Goal: Task Accomplishment & Management: Complete application form

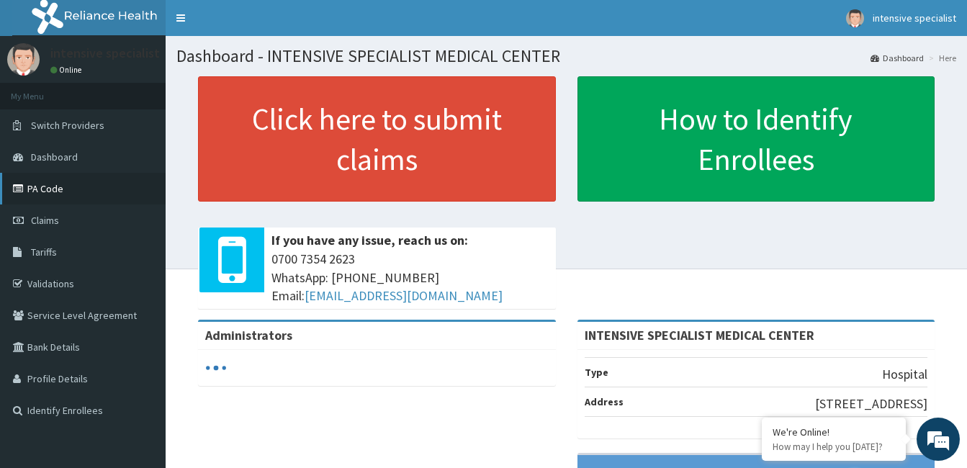
click at [60, 189] on link "PA Code" at bounding box center [83, 189] width 166 height 32
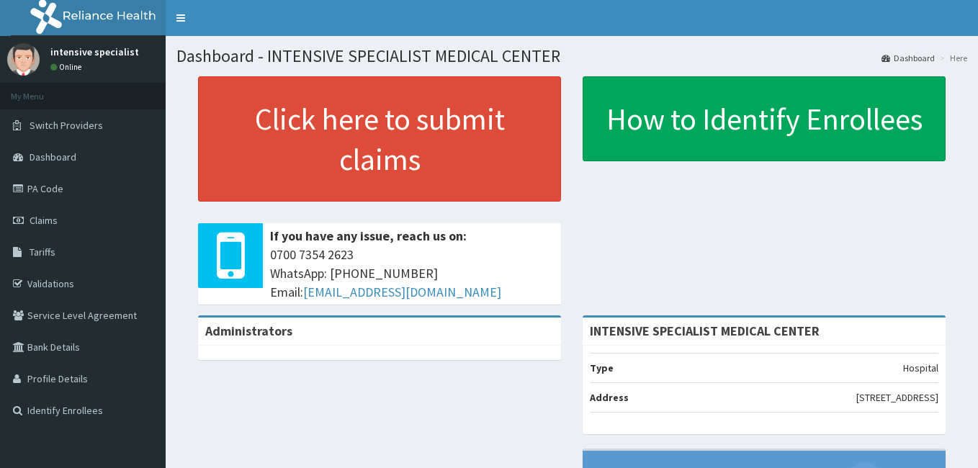
click at [549, 281] on div "If you have any issue, reach us on: [PHONE_NUMBER] WhatsApp: 017001580 Email: […" at bounding box center [412, 263] width 298 height 81
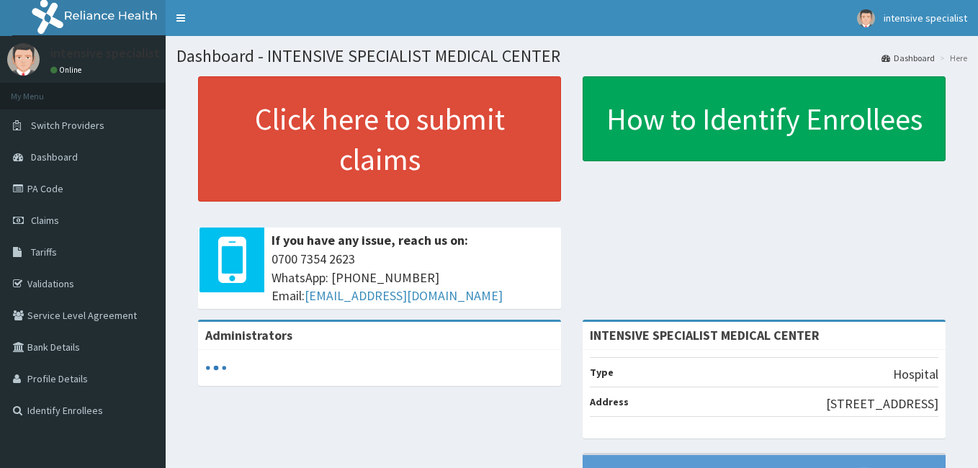
click at [549, 281] on div "If you have any issue, reach us on: 0700 7354 2623 WhatsApp: 017001580 Email: h…" at bounding box center [412, 268] width 298 height 81
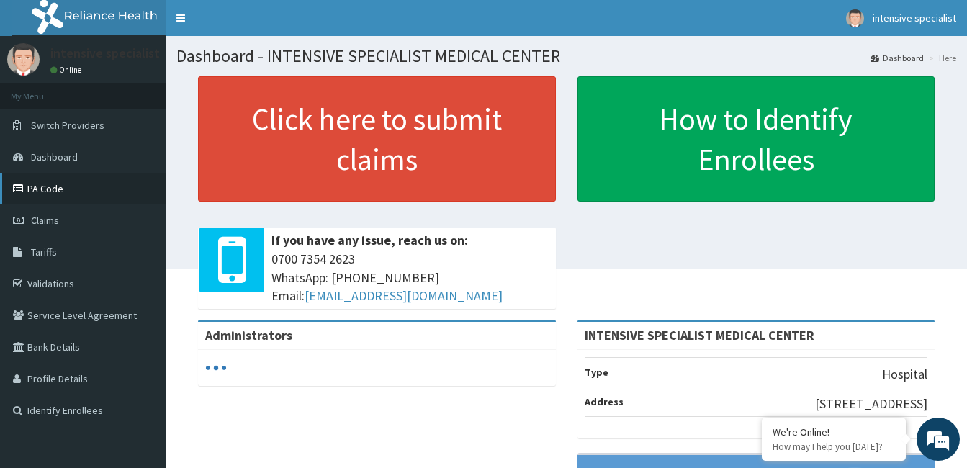
click at [62, 190] on link "PA Code" at bounding box center [83, 189] width 166 height 32
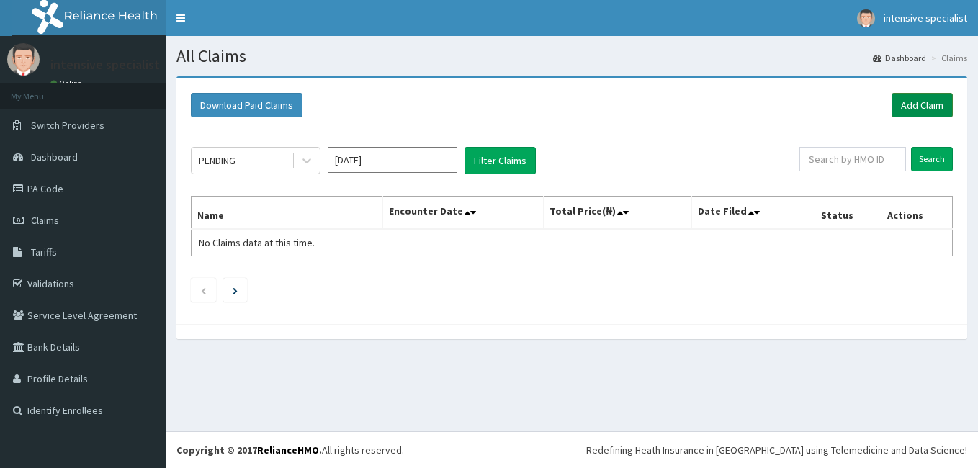
click at [911, 106] on link "Add Claim" at bounding box center [921, 105] width 61 height 24
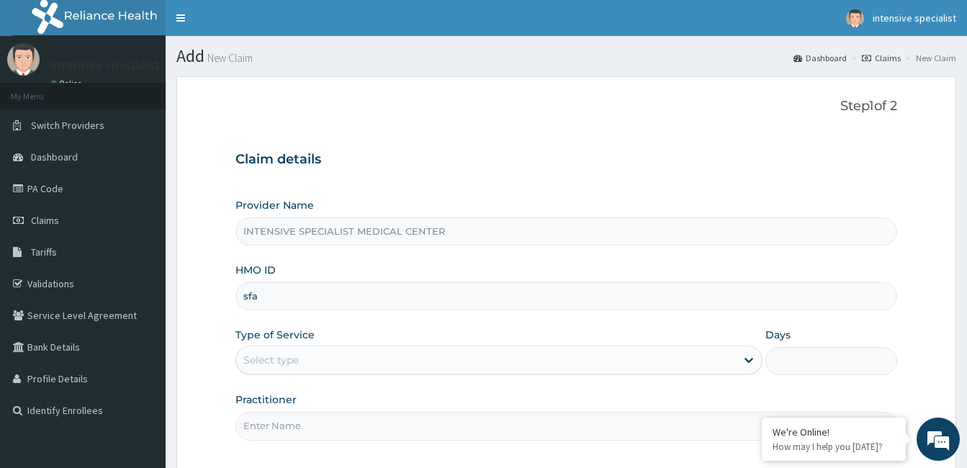
type input "sfa/10341/a"
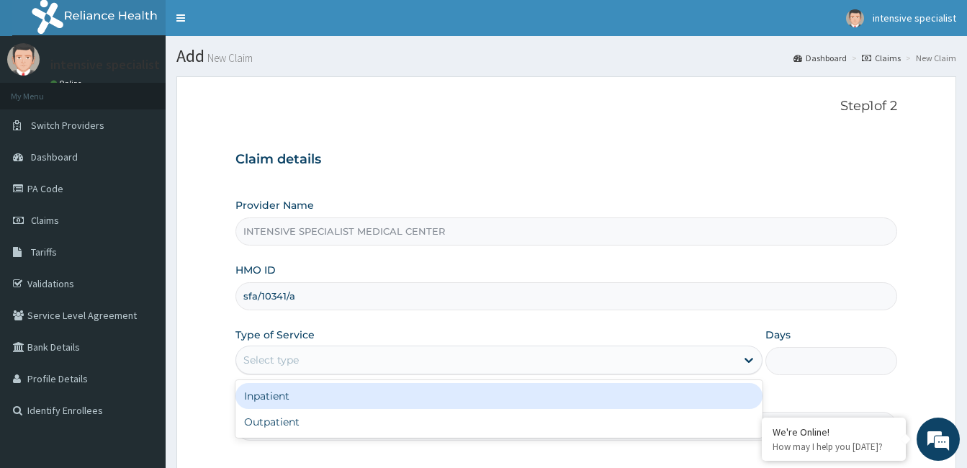
click at [323, 367] on div "Select type" at bounding box center [486, 360] width 500 height 23
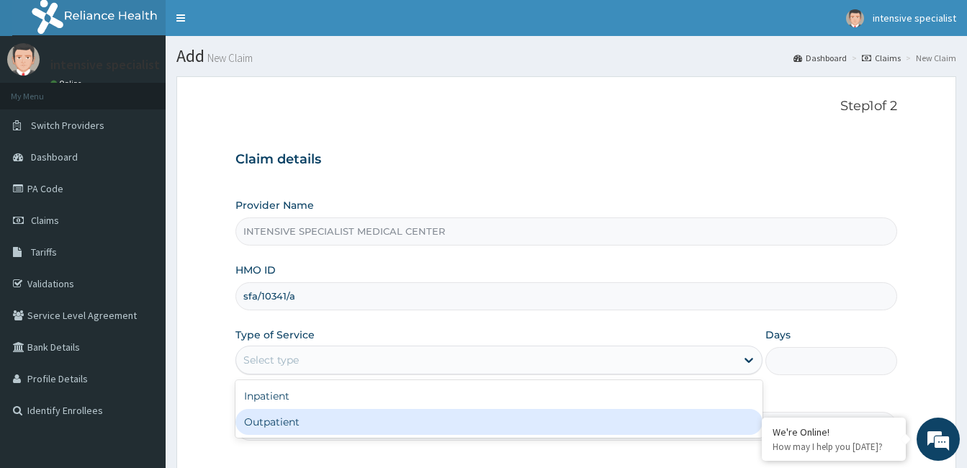
click at [325, 421] on div "Outpatient" at bounding box center [498, 422] width 527 height 26
type input "1"
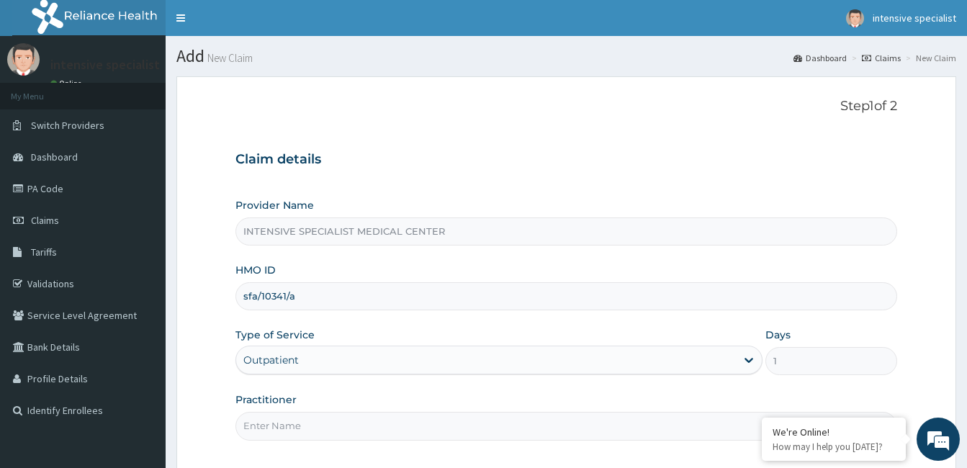
click at [413, 424] on input "Practitioner" at bounding box center [566, 426] width 662 height 28
click at [251, 433] on input "dr. egbe" at bounding box center [566, 426] width 662 height 28
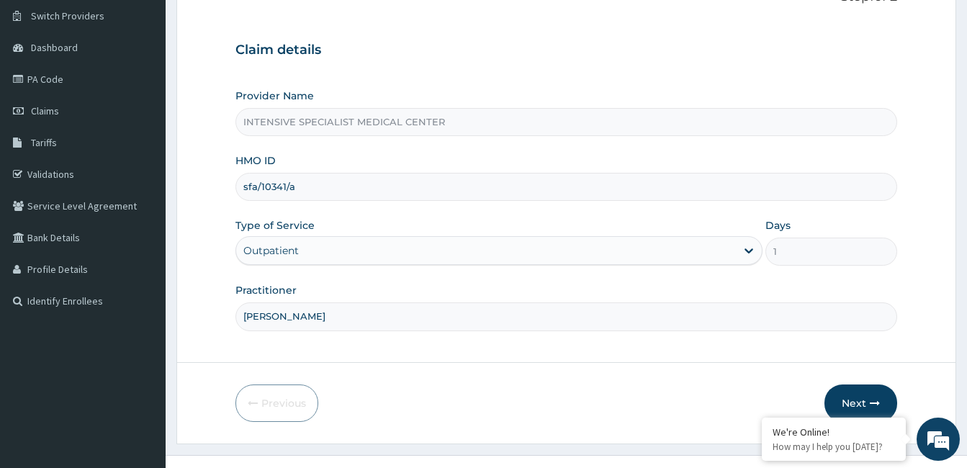
scroll to position [118, 0]
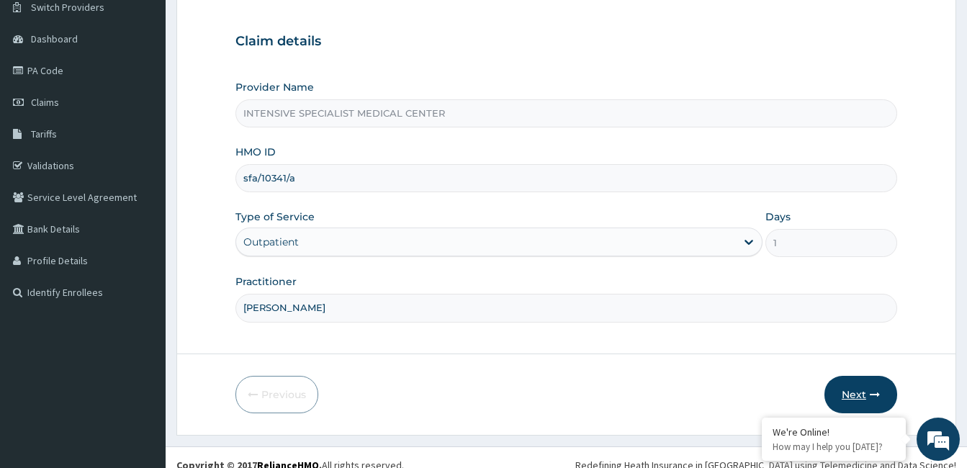
type input "Dr. Egbe"
click at [848, 379] on button "Next" at bounding box center [861, 394] width 73 height 37
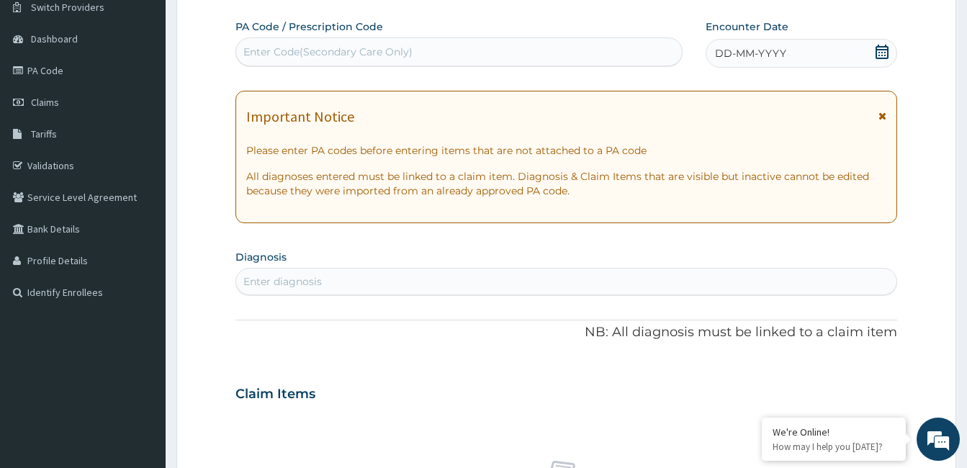
click at [465, 48] on div "Enter Code(Secondary Care Only)" at bounding box center [459, 51] width 446 height 23
paste input "PA/6B7130"
type input "PA/6B7130"
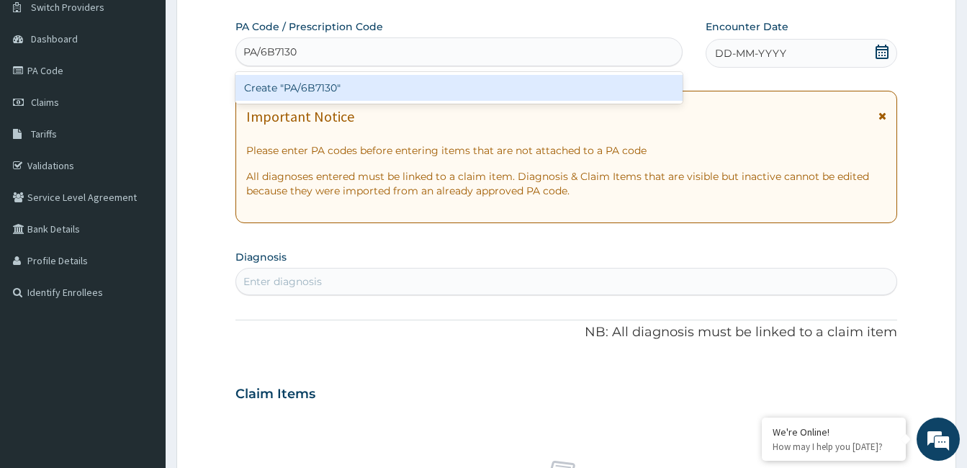
click at [414, 79] on div "Create "PA/6B7130"" at bounding box center [458, 88] width 447 height 26
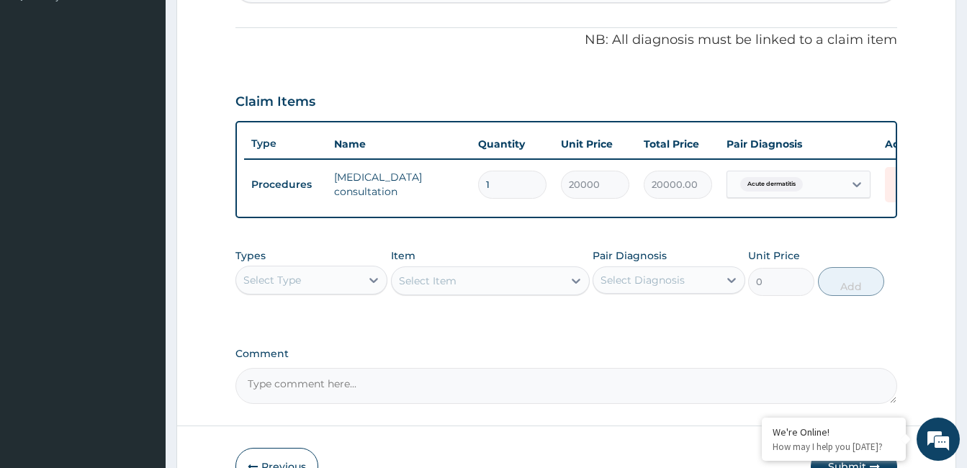
scroll to position [420, 0]
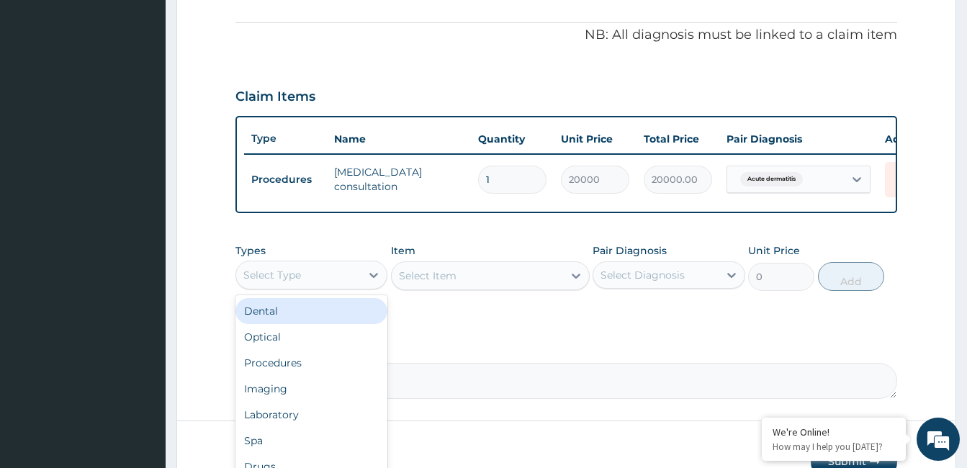
click at [358, 274] on div "Select Type" at bounding box center [298, 275] width 125 height 23
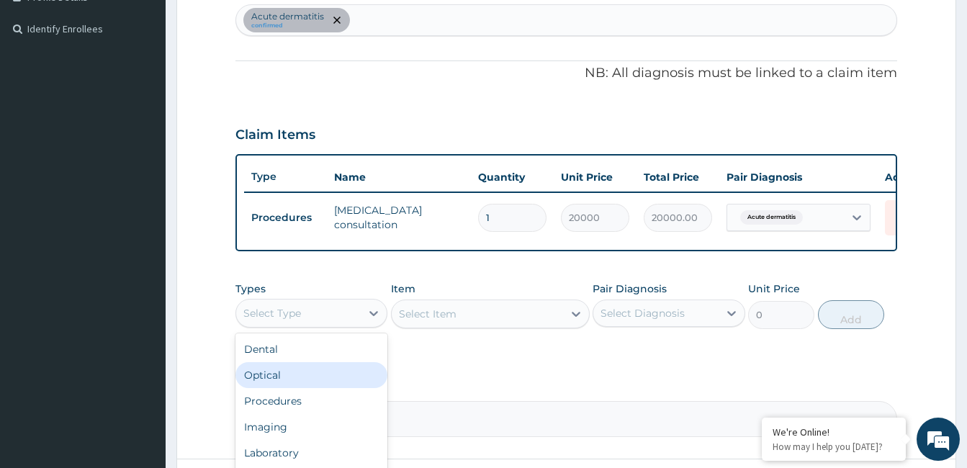
scroll to position [11, 0]
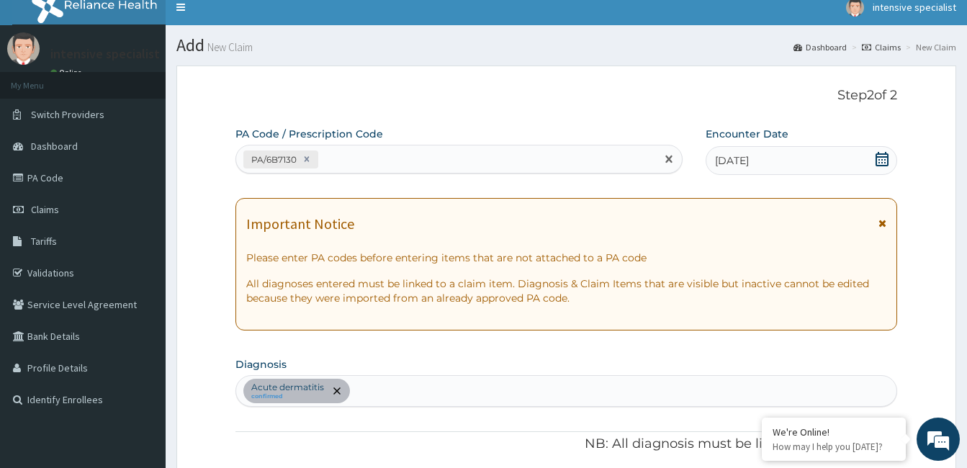
click at [367, 161] on div "PA/6B7130" at bounding box center [446, 160] width 420 height 24
click at [410, 379] on div "Acute dermatitis confirmed" at bounding box center [566, 391] width 660 height 30
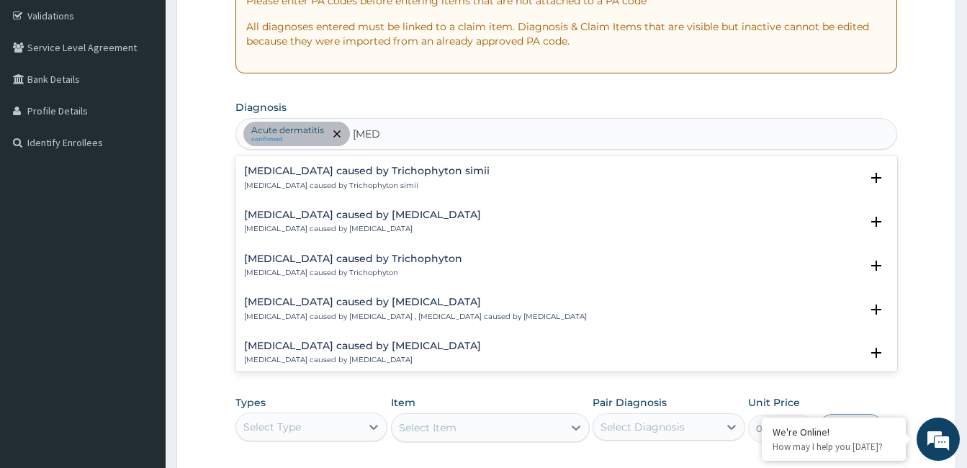
scroll to position [1130, 0]
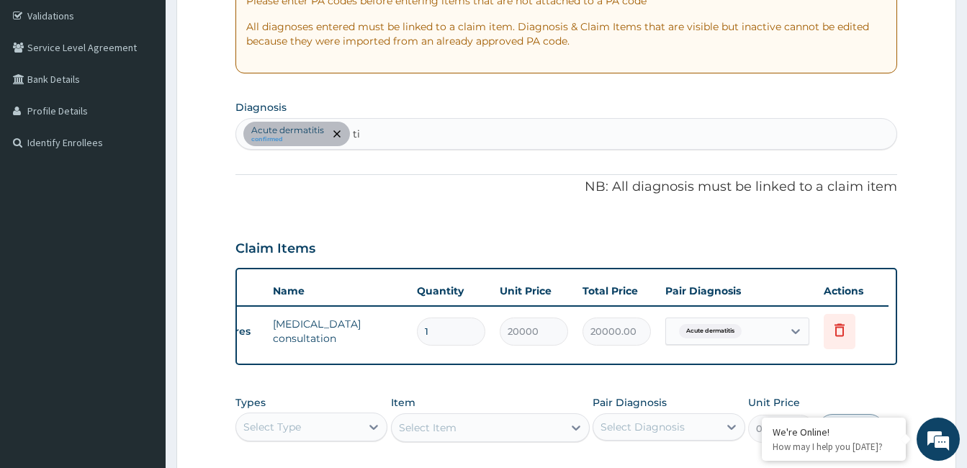
type input "t"
type input "u"
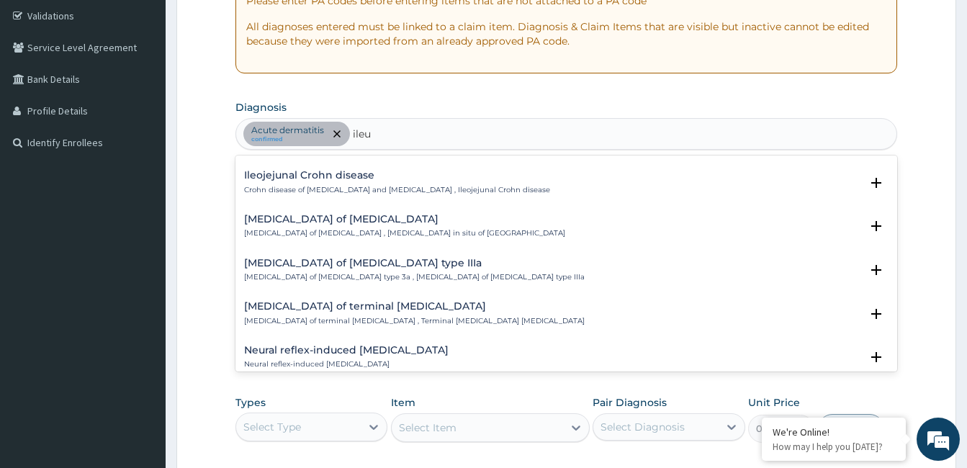
scroll to position [1741, 0]
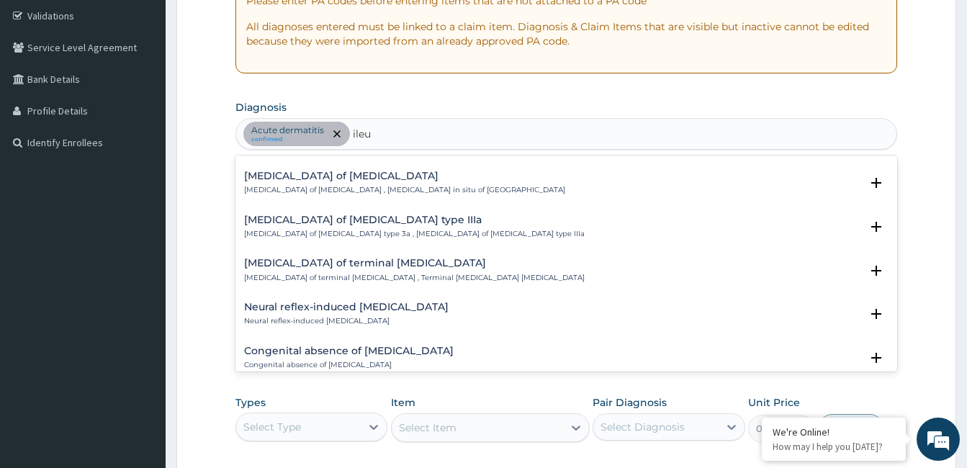
type input "ileu"
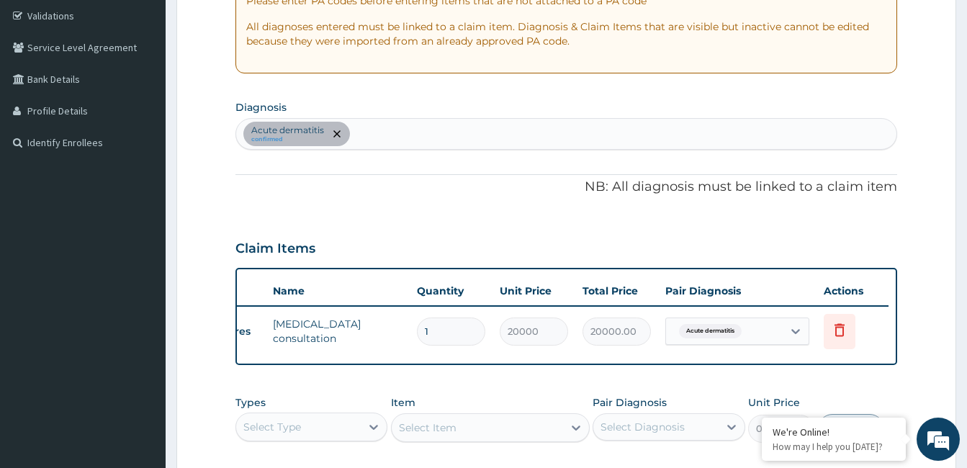
click at [897, 334] on form "Step 2 of 2 PA Code / Prescription Code PA/6B7130 Encounter Date 10-08-2025 Imp…" at bounding box center [566, 230] width 780 height 845
click at [387, 142] on div "Acute dermatitis confirmed" at bounding box center [566, 134] width 660 height 30
type input "ungiu"
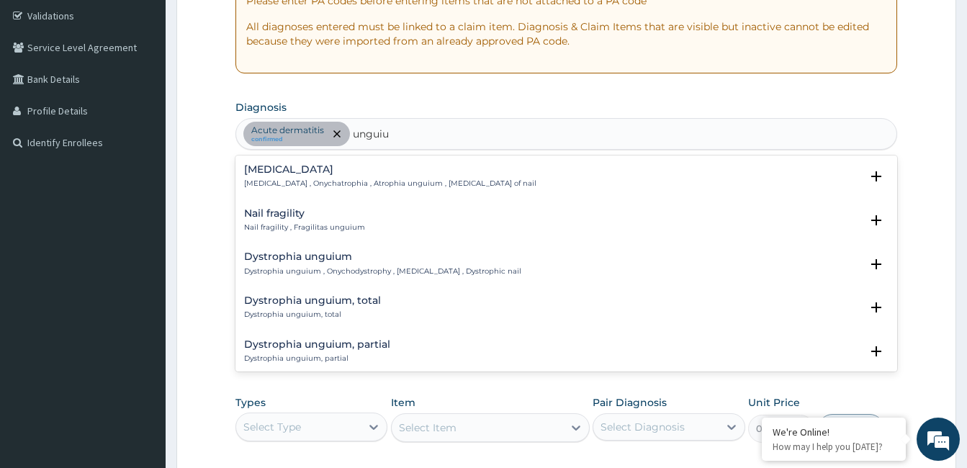
type input "unguium"
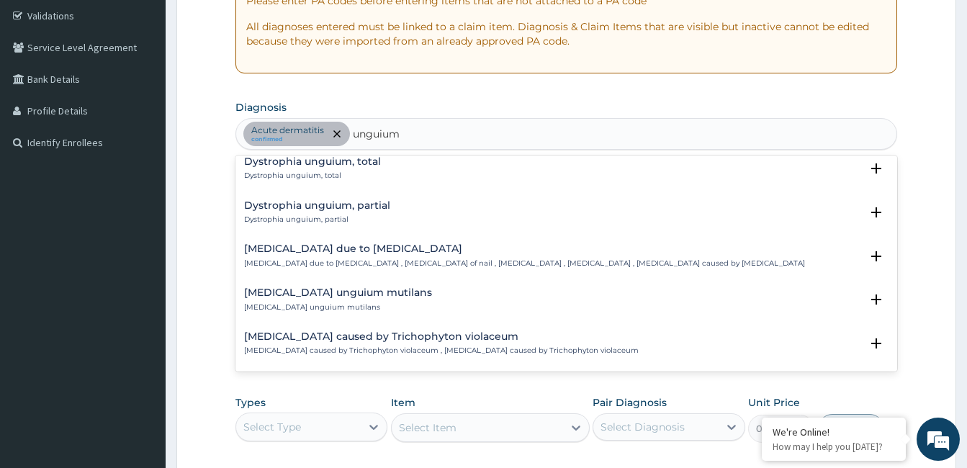
scroll to position [141, 0]
click at [541, 248] on h4 "Onychomycosis due to dermatophyte" at bounding box center [524, 246] width 561 height 11
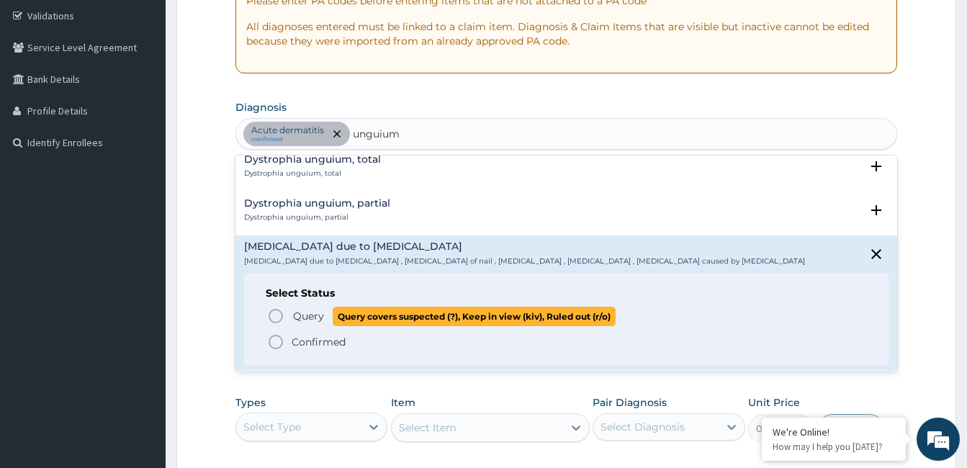
click at [308, 318] on span "Query" at bounding box center [308, 316] width 31 height 14
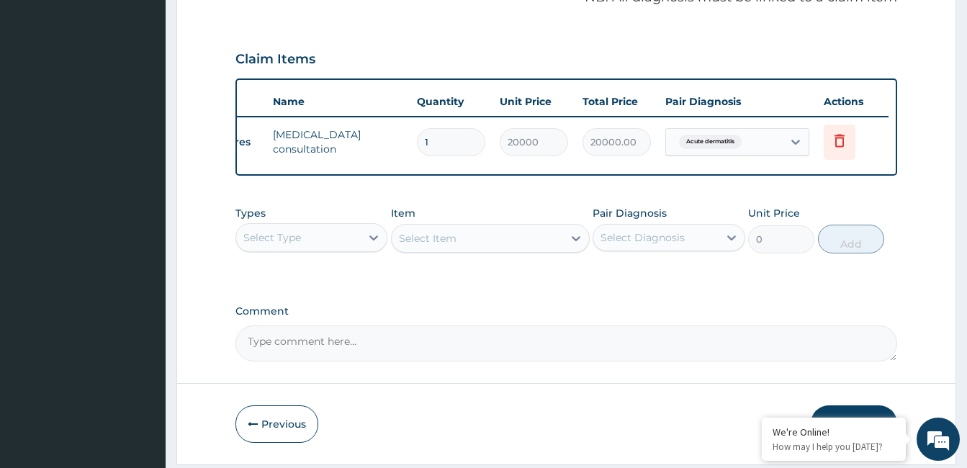
scroll to position [482, 0]
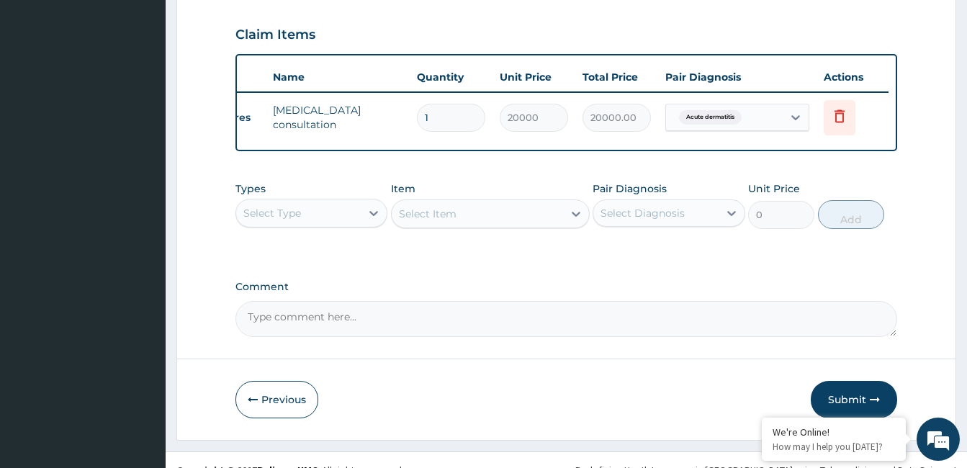
click at [351, 220] on div "Select Type" at bounding box center [298, 213] width 125 height 23
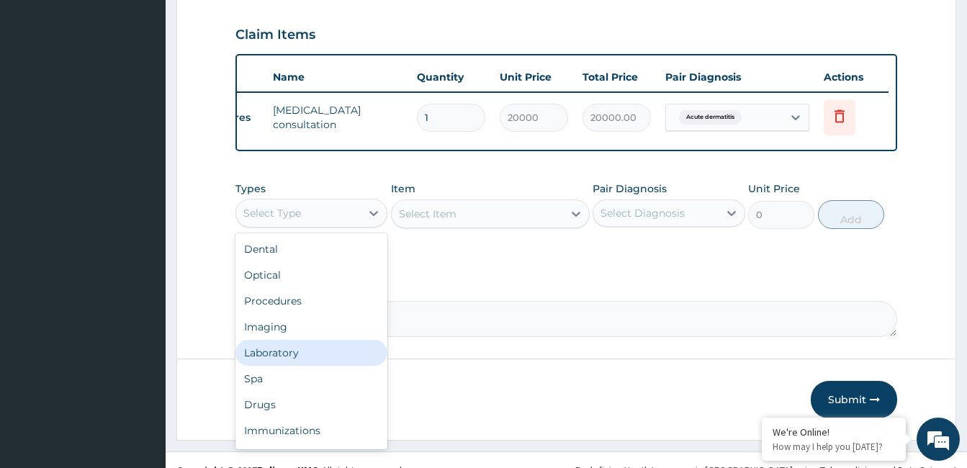
click at [287, 366] on div "Laboratory" at bounding box center [311, 353] width 152 height 26
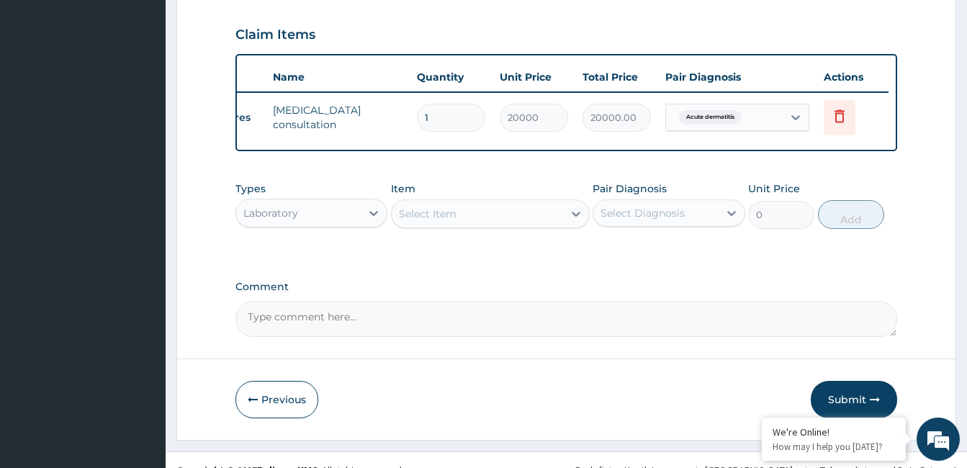
click at [473, 217] on div "Select Item" at bounding box center [477, 213] width 171 height 23
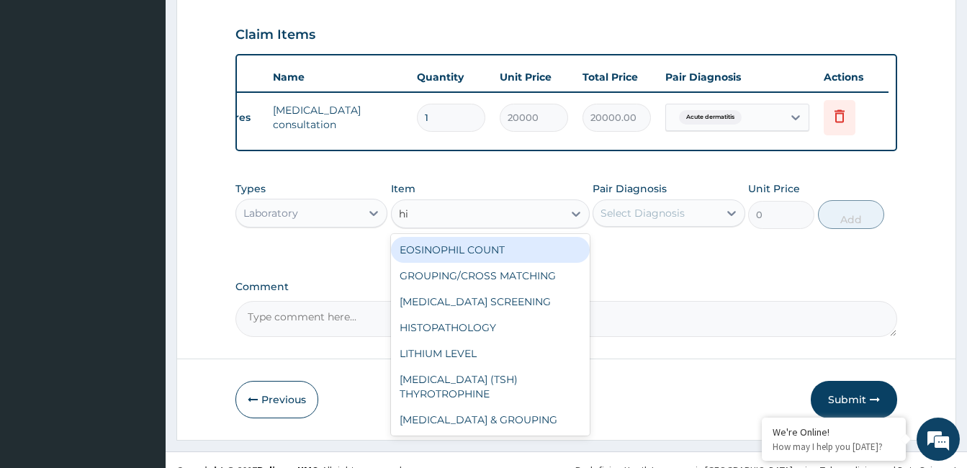
type input "hiv"
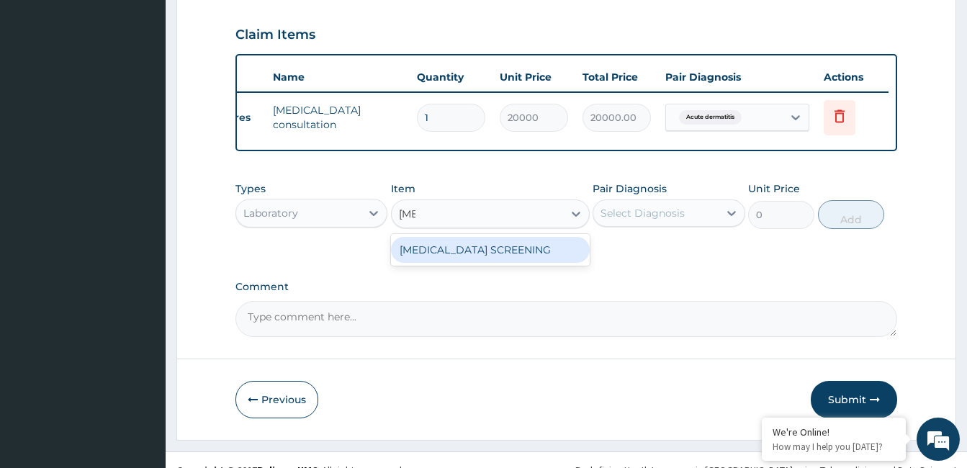
click at [470, 254] on div "HIV SCREENING" at bounding box center [490, 250] width 199 height 26
type input "2000"
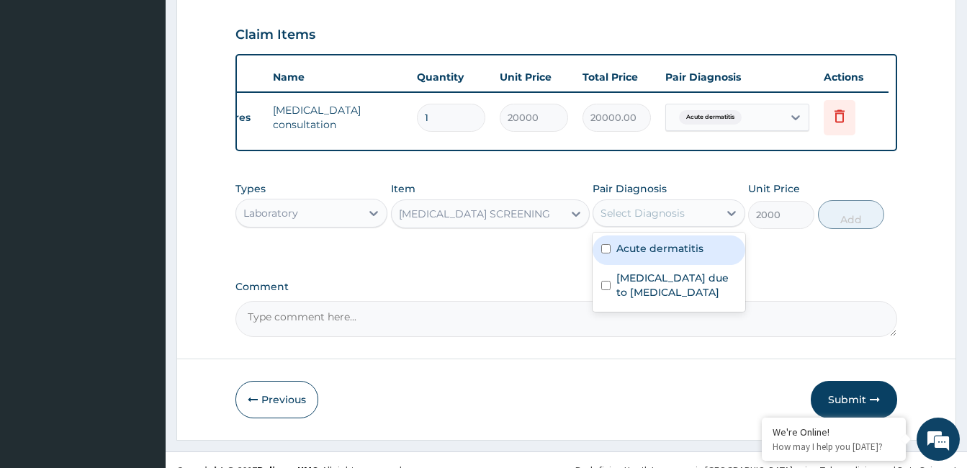
click at [655, 220] on div "Select Diagnosis" at bounding box center [643, 213] width 84 height 14
click at [603, 253] on input "checkbox" at bounding box center [605, 248] width 9 height 9
checkbox input "true"
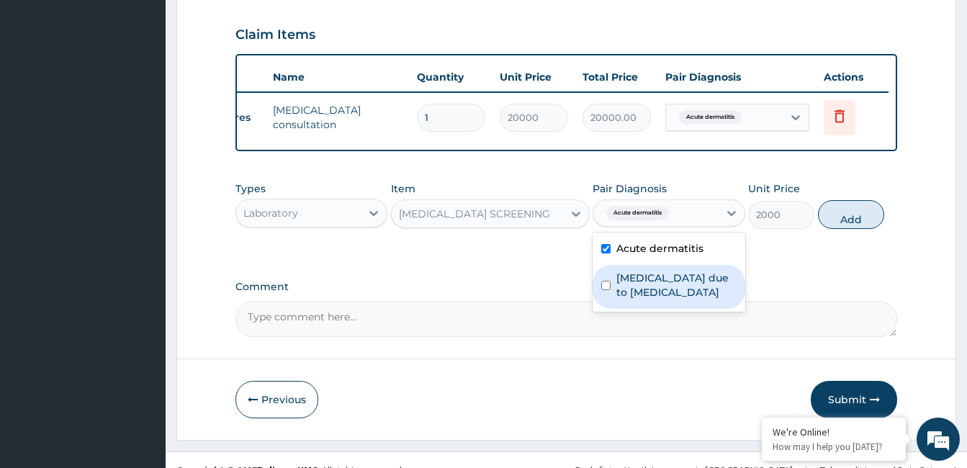
click at [602, 290] on input "checkbox" at bounding box center [605, 285] width 9 height 9
checkbox input "true"
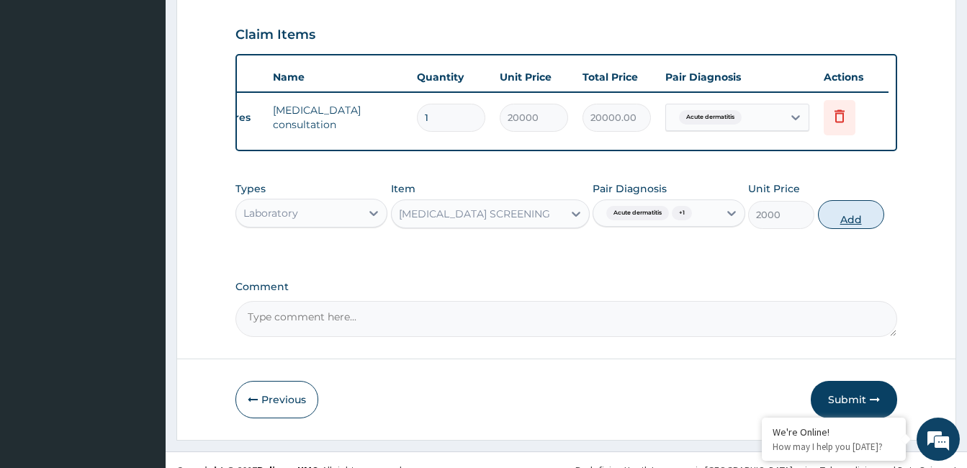
click at [850, 229] on button "Add" at bounding box center [851, 214] width 66 height 29
type input "0"
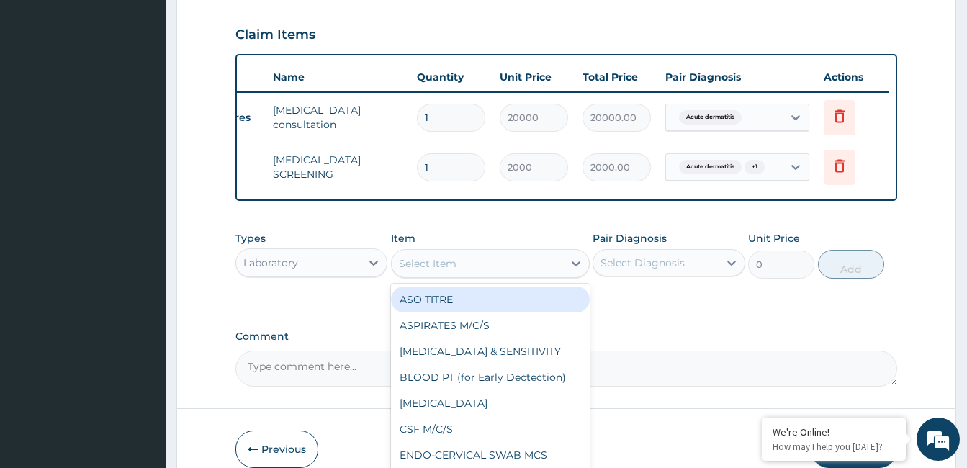
click at [480, 275] on div "Select Item" at bounding box center [477, 263] width 171 height 23
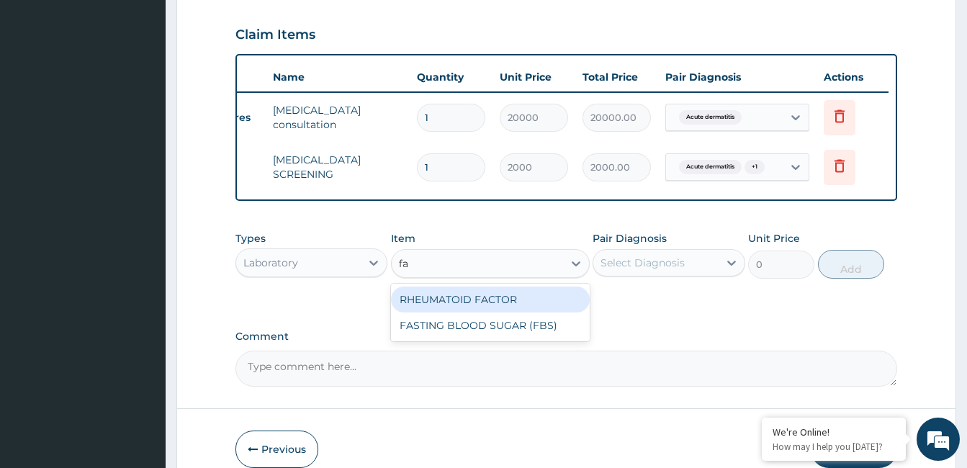
type input "fas"
click at [467, 305] on div "FASTING BLOOD SUGAR (FBS)" at bounding box center [490, 300] width 199 height 26
type input "600"
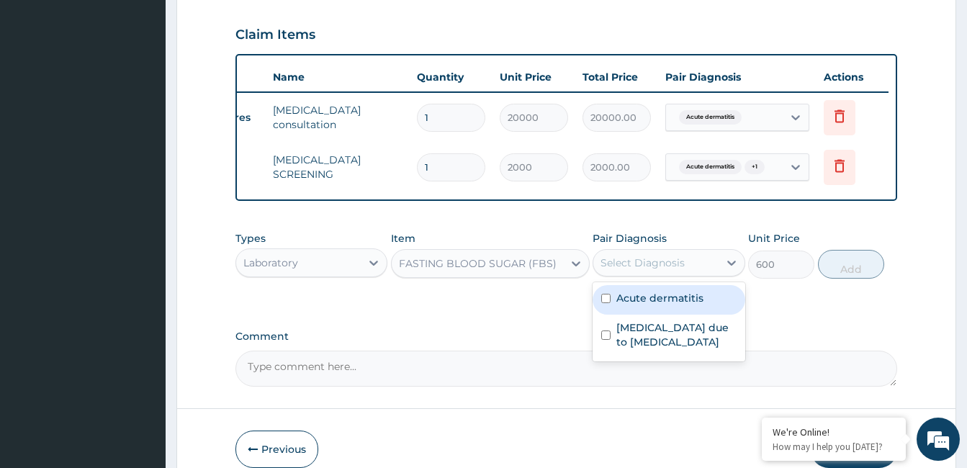
click at [630, 270] on div "Select Diagnosis" at bounding box center [643, 263] width 84 height 14
click at [626, 305] on label "Acute dermatitis" at bounding box center [659, 298] width 87 height 14
checkbox input "true"
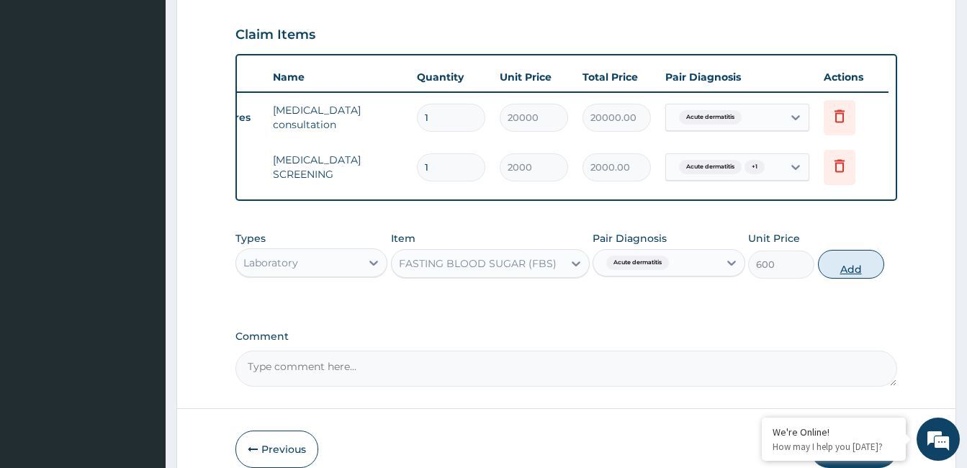
click at [825, 277] on button "Add" at bounding box center [851, 264] width 66 height 29
type input "0"
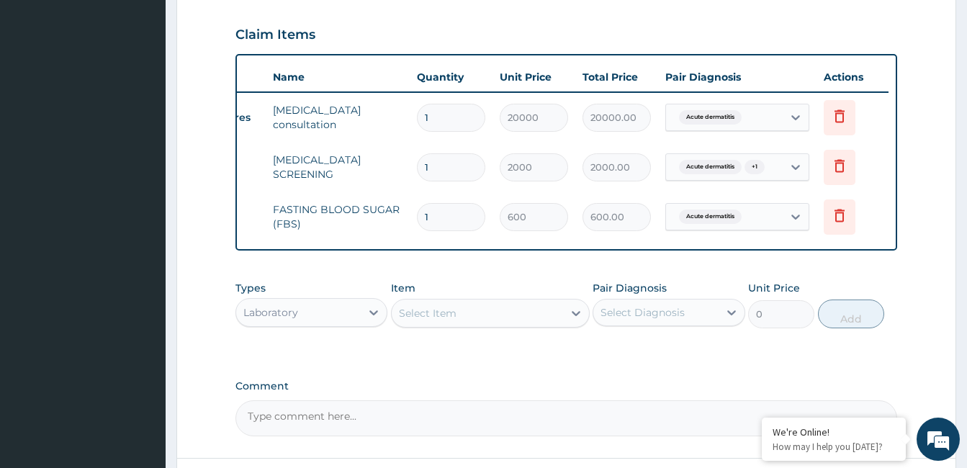
click at [448, 320] on div "Select Item" at bounding box center [428, 313] width 58 height 14
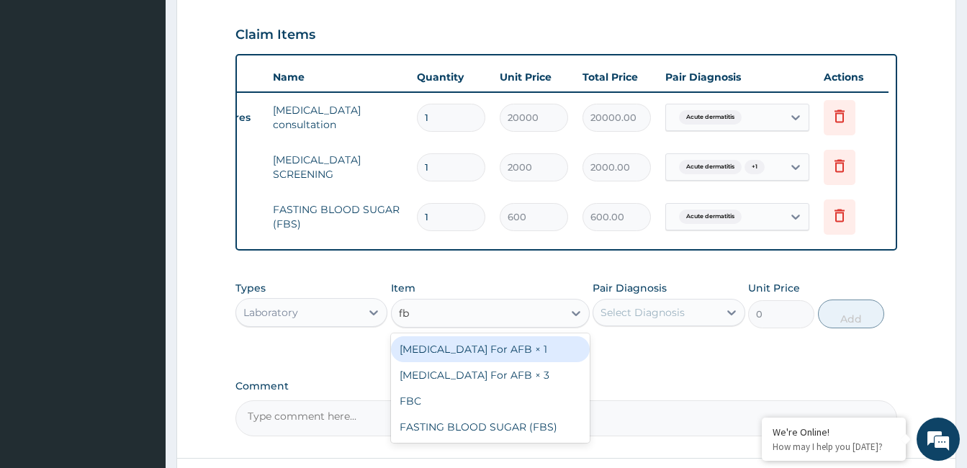
type input "fbc"
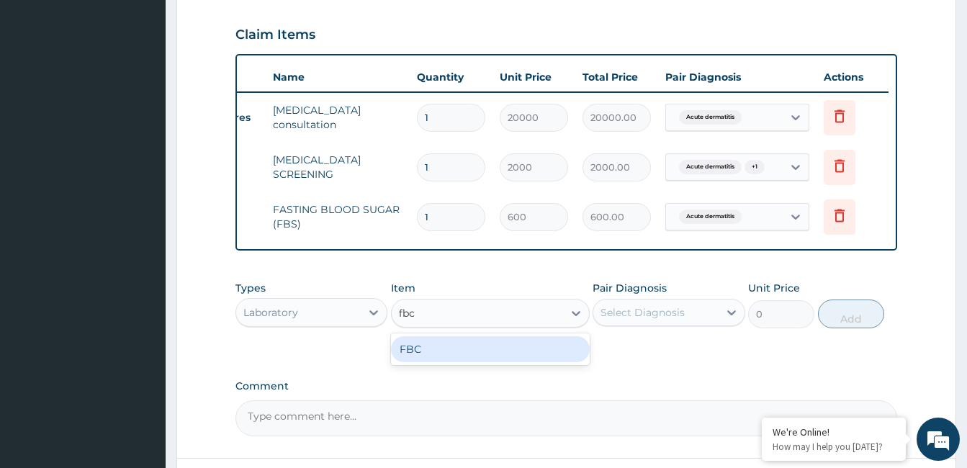
click at [441, 355] on div "FBC" at bounding box center [490, 349] width 199 height 26
type input "4000"
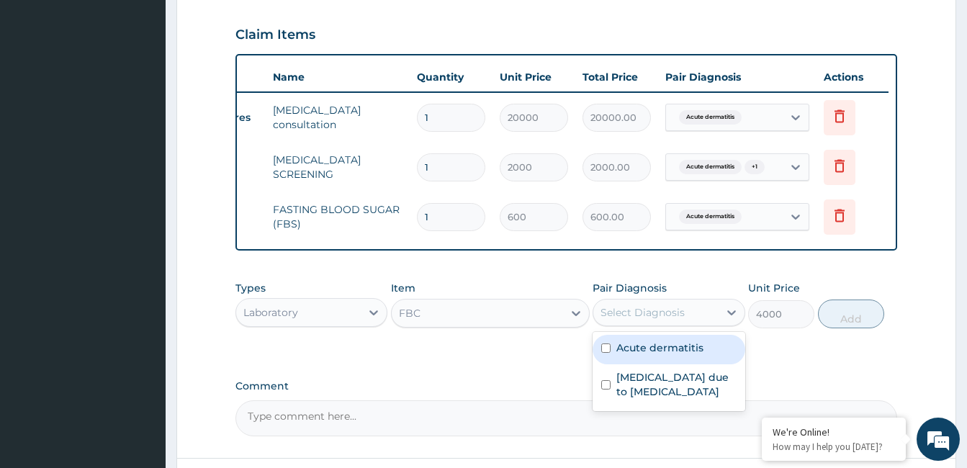
click at [611, 320] on div "Select Diagnosis" at bounding box center [643, 312] width 84 height 14
click at [607, 364] on div "Acute dermatitis" at bounding box center [669, 350] width 152 height 30
checkbox input "true"
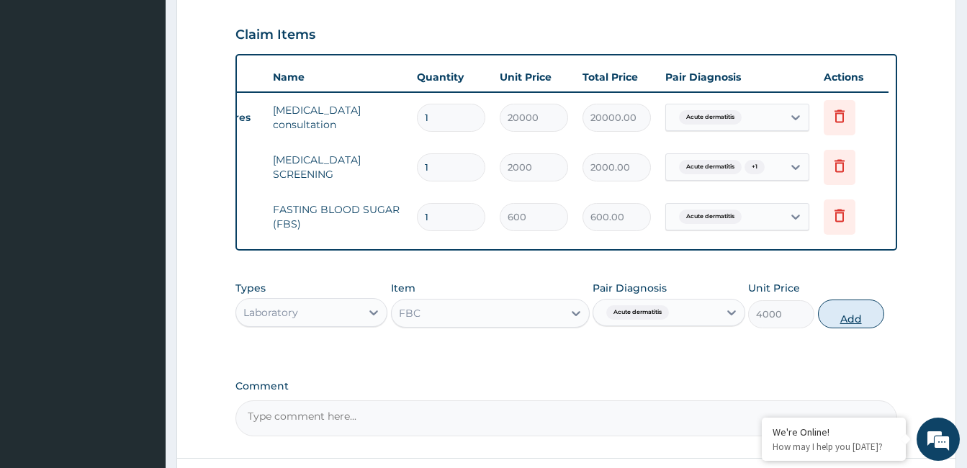
click at [840, 318] on button "Add" at bounding box center [851, 314] width 66 height 29
type input "0"
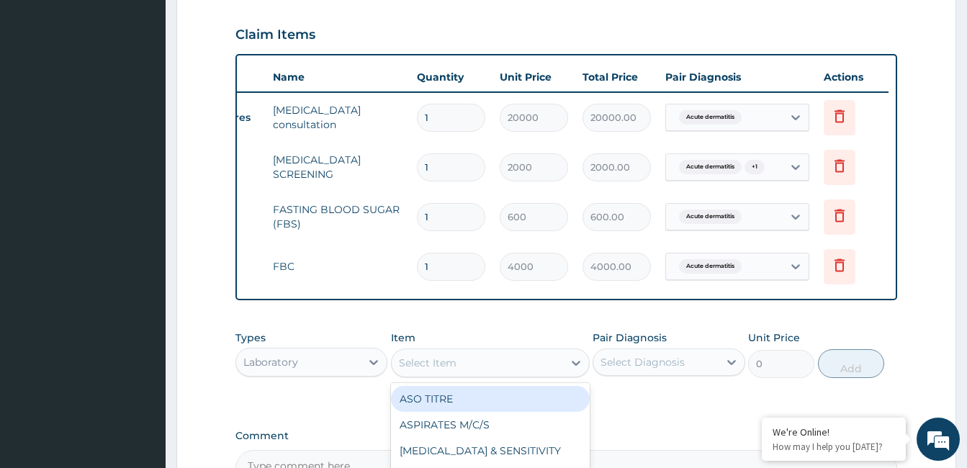
click at [547, 374] on div "Select Item" at bounding box center [477, 362] width 171 height 23
type input "uri"
click at [503, 407] on div "URINALYSIS" at bounding box center [490, 399] width 199 height 26
type input "1000"
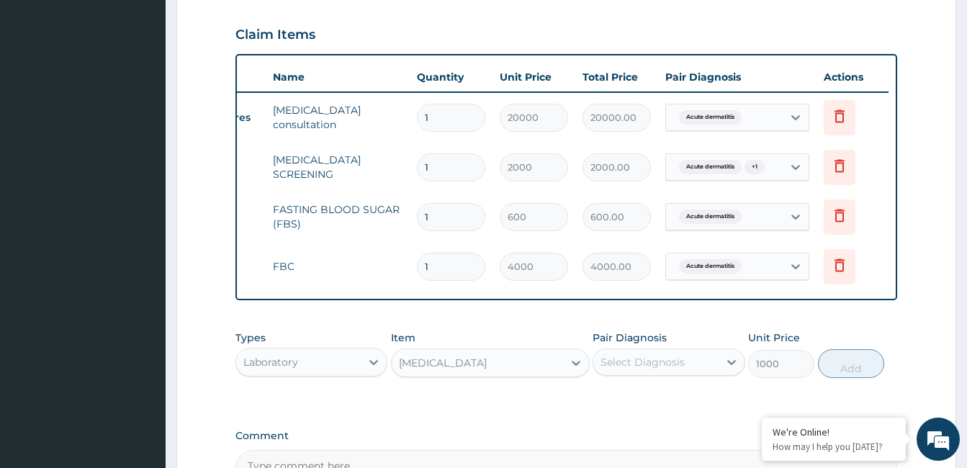
click at [642, 369] on div "Select Diagnosis" at bounding box center [643, 362] width 84 height 14
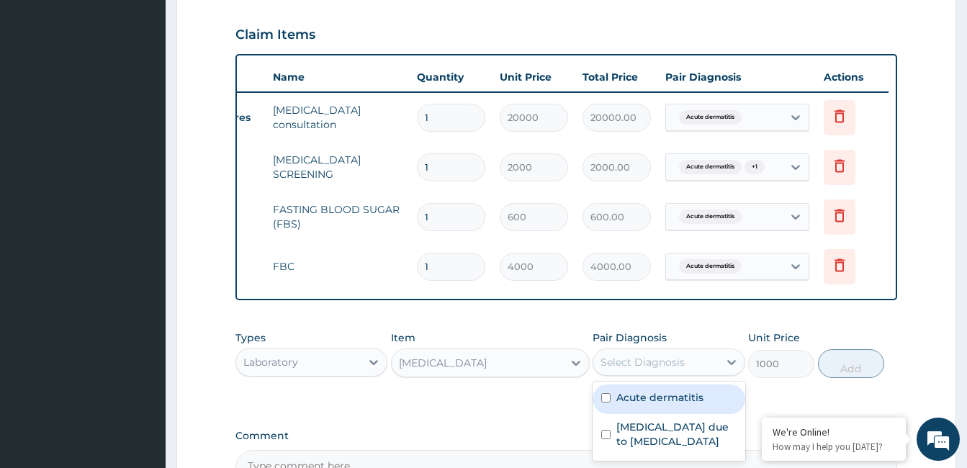
click at [607, 403] on input "checkbox" at bounding box center [605, 397] width 9 height 9
checkbox input "true"
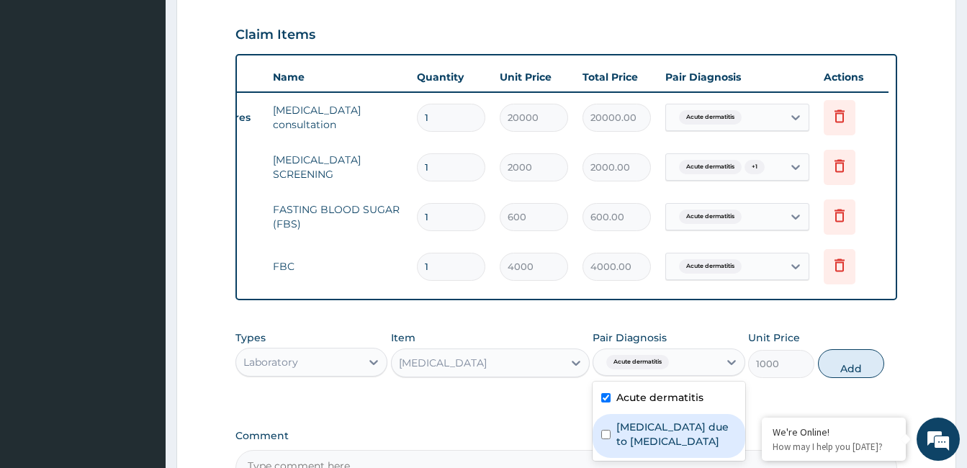
click at [838, 385] on div "Types Laboratory Item URINALYSIS Pair Diagnosis option Acute dermatitis, select…" at bounding box center [566, 354] width 662 height 62
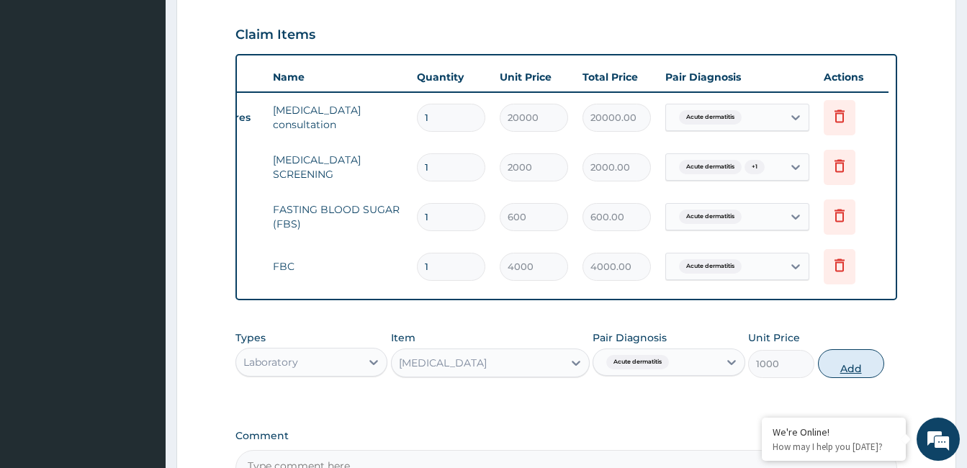
click at [840, 374] on button "Add" at bounding box center [851, 363] width 66 height 29
type input "0"
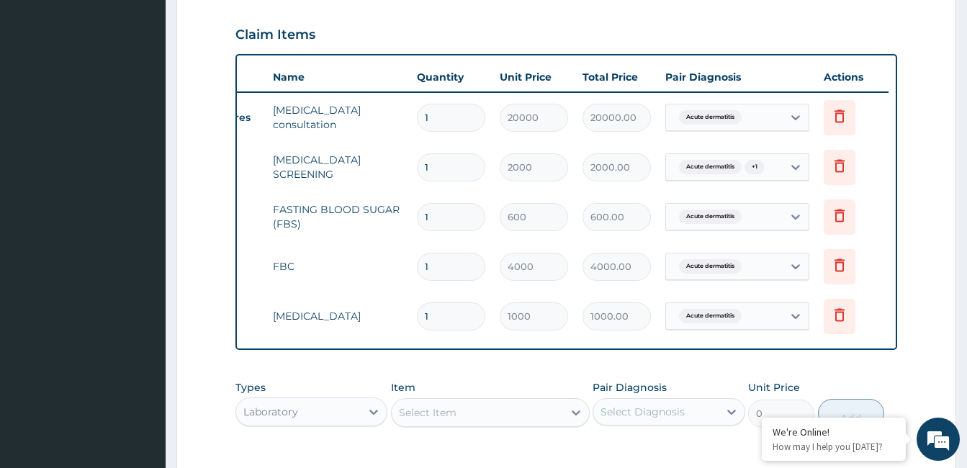
click at [354, 423] on div "Laboratory" at bounding box center [298, 411] width 125 height 23
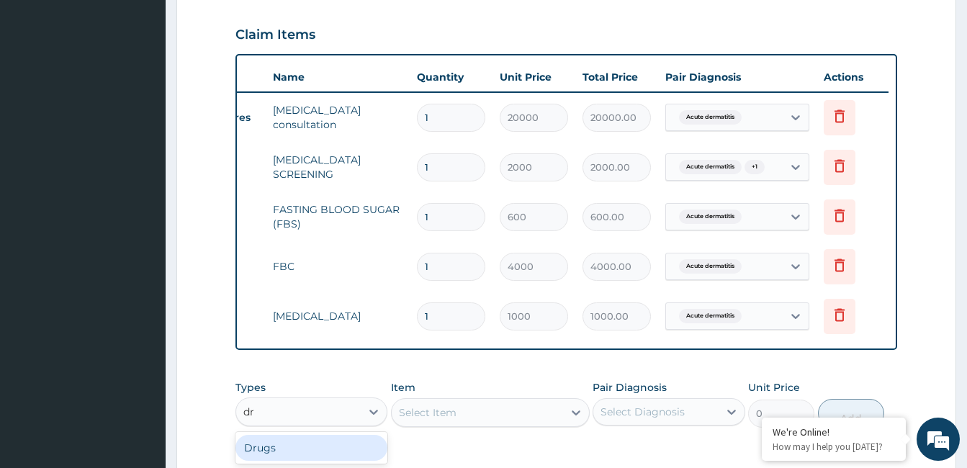
type input "dru"
click at [298, 449] on div "Drugs" at bounding box center [311, 448] width 152 height 26
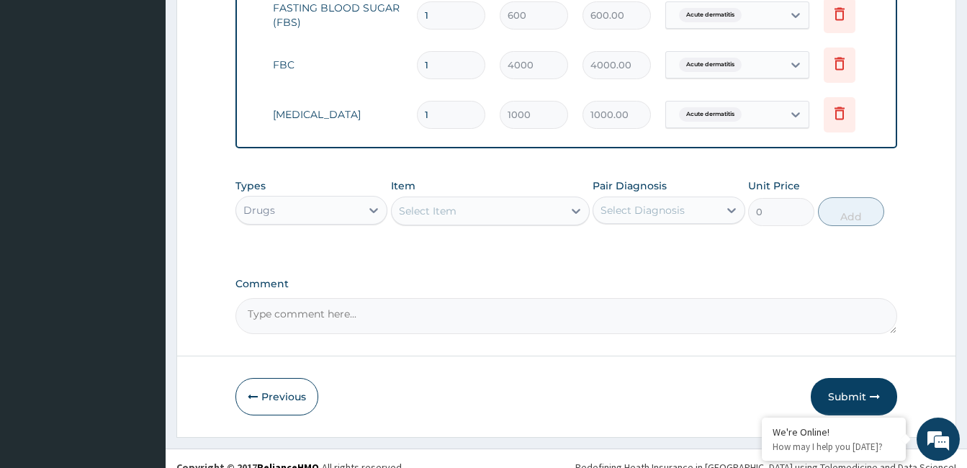
scroll to position [685, 0]
click at [493, 221] on div "Select Item" at bounding box center [477, 209] width 171 height 23
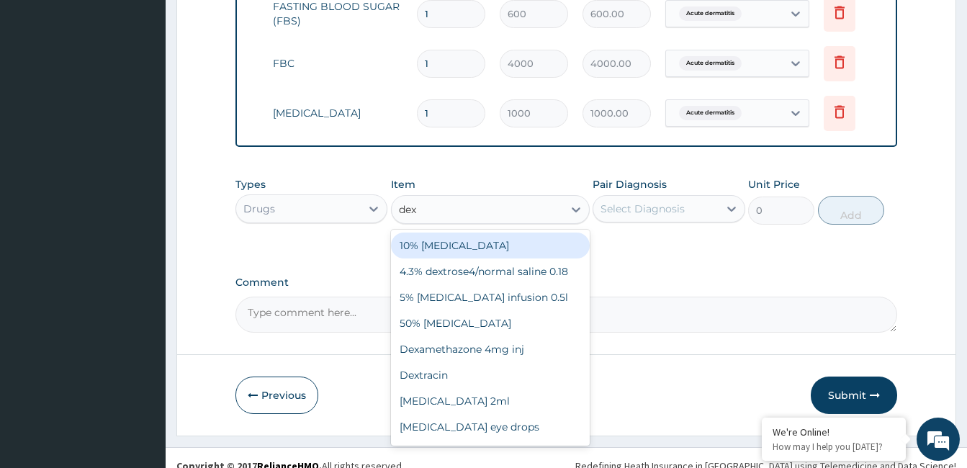
type input "dexa"
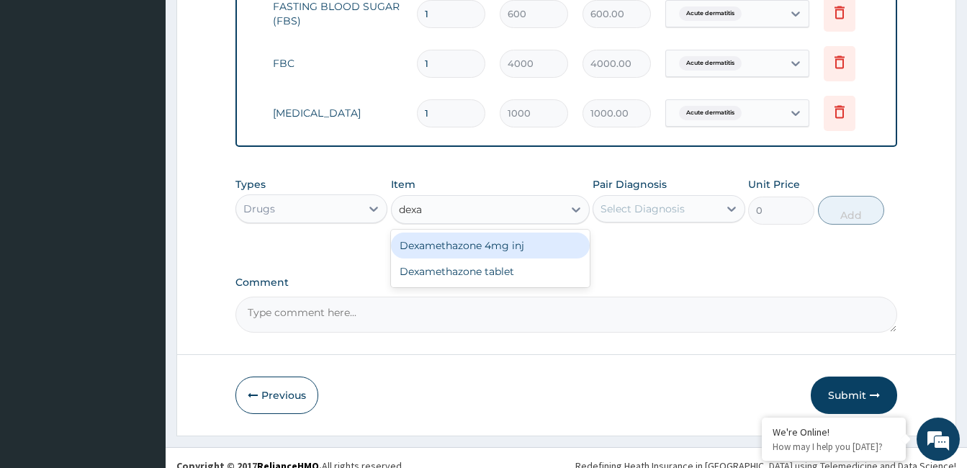
click at [485, 258] on div "Dexamethazone 4mg inj" at bounding box center [490, 246] width 199 height 26
type input "240"
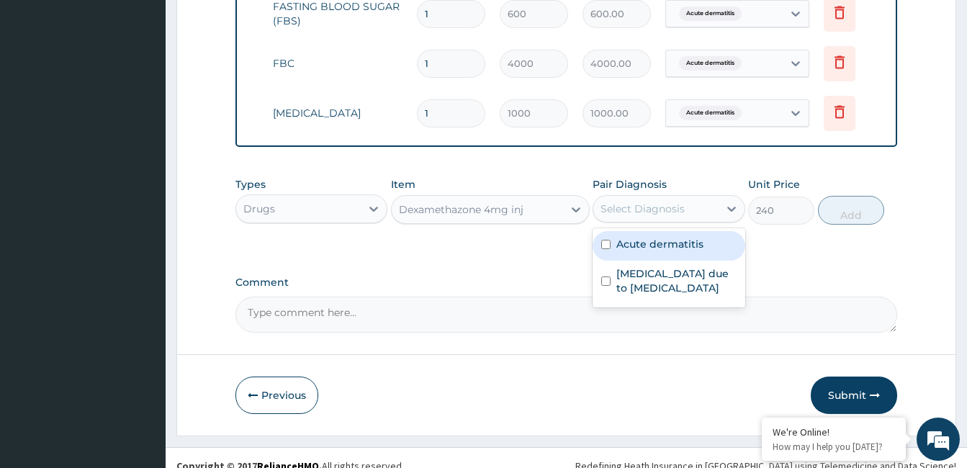
click at [704, 218] on div "Select Diagnosis" at bounding box center [655, 208] width 125 height 23
click at [677, 251] on label "Acute dermatitis" at bounding box center [659, 244] width 87 height 14
checkbox input "true"
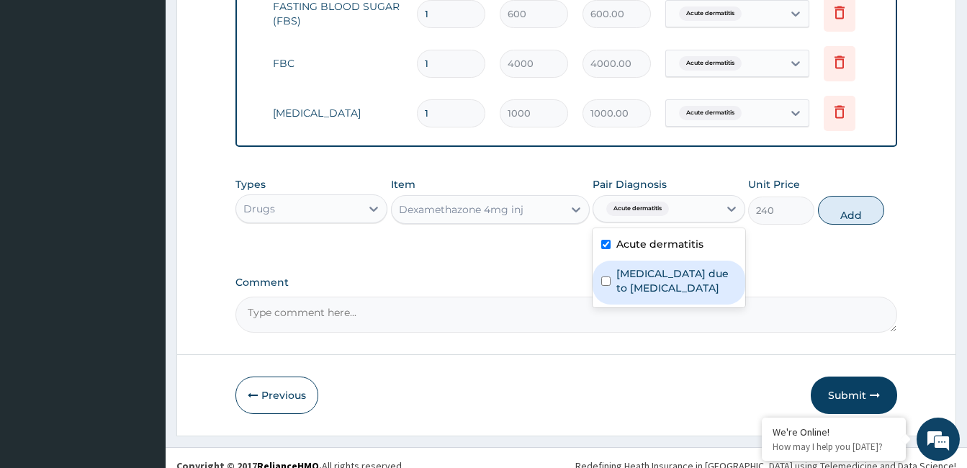
click at [680, 290] on label "Onychomycosis due to dermatophyte" at bounding box center [676, 280] width 120 height 29
checkbox input "true"
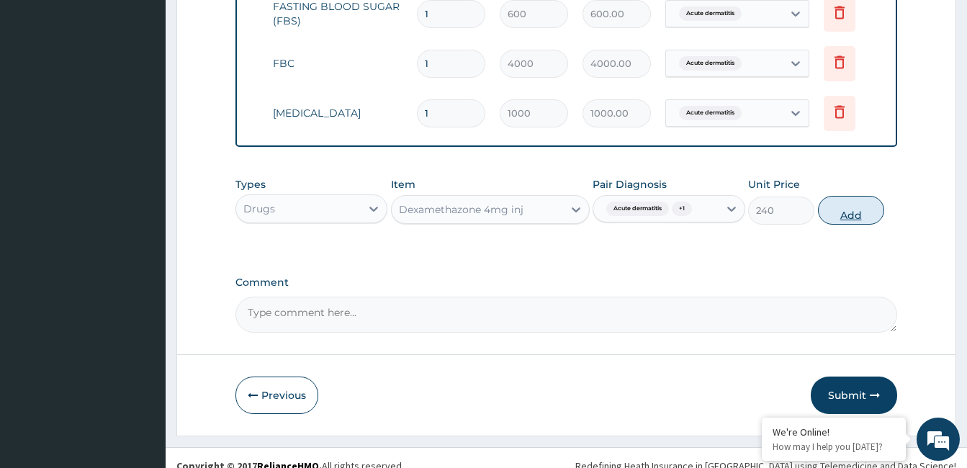
click at [847, 223] on button "Add" at bounding box center [851, 210] width 66 height 29
type input "0"
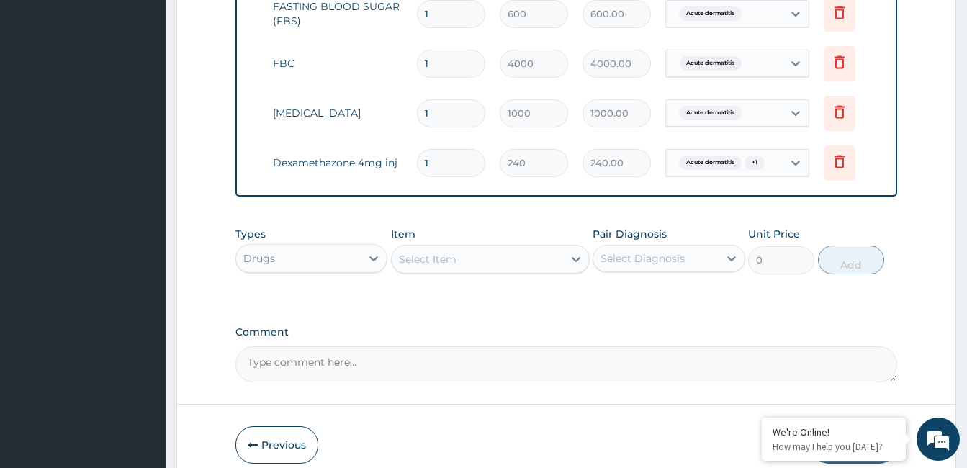
type input "10"
type input "2400.00"
type input "10"
click at [421, 266] on div "Select Item" at bounding box center [428, 259] width 58 height 14
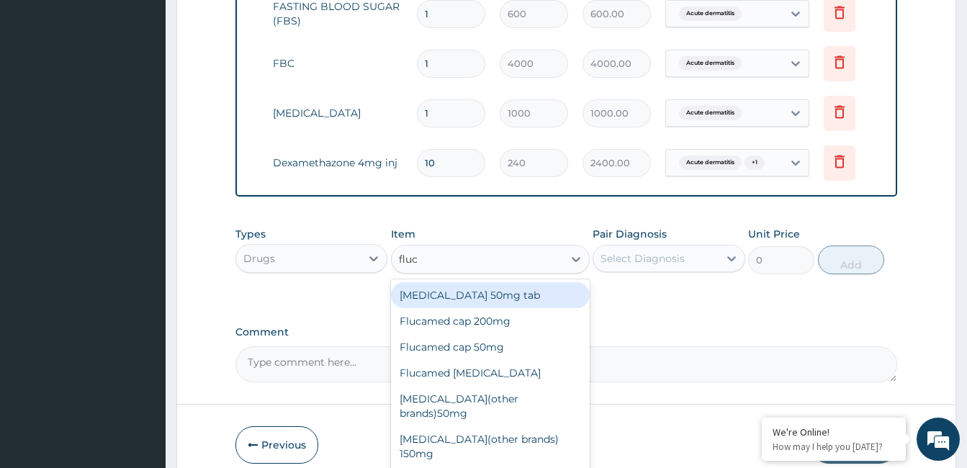
type input "fluco"
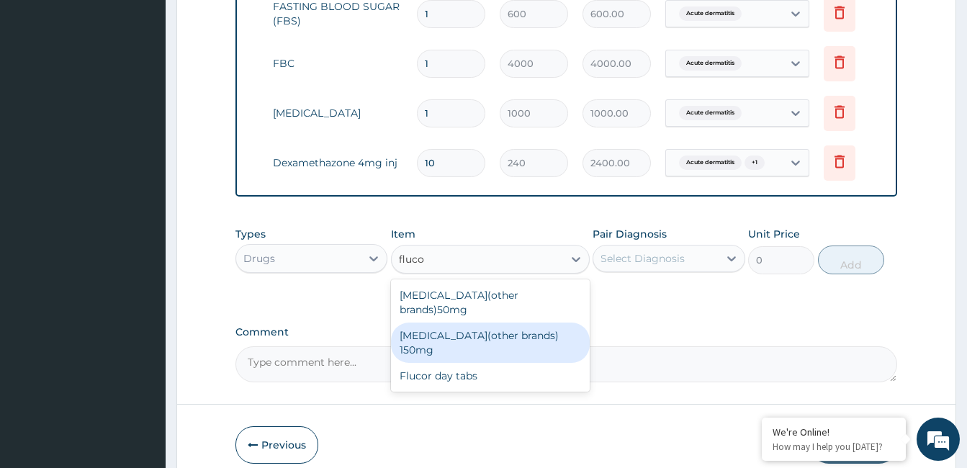
click at [475, 333] on div "Fluconazole(other brands) 150mg" at bounding box center [490, 343] width 199 height 40
type input "1080"
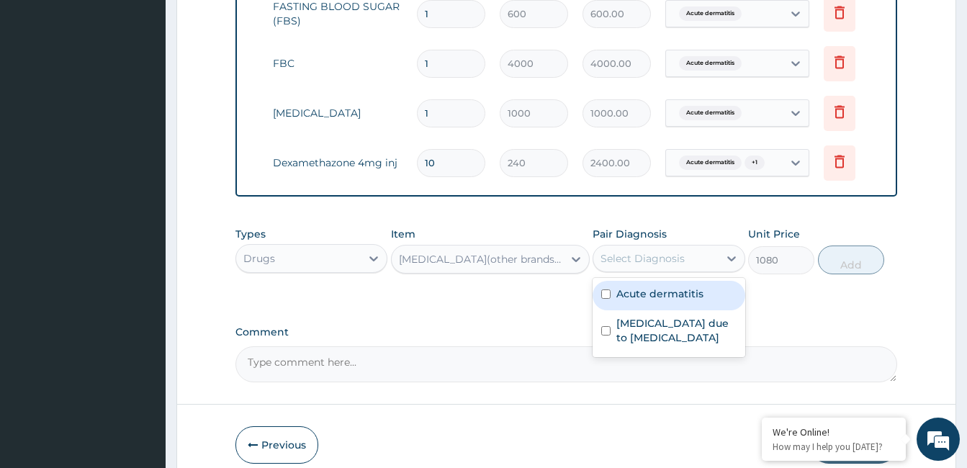
click at [662, 261] on div "Select Diagnosis" at bounding box center [643, 258] width 84 height 14
click at [659, 301] on label "Acute dermatitis" at bounding box center [659, 294] width 87 height 14
checkbox input "true"
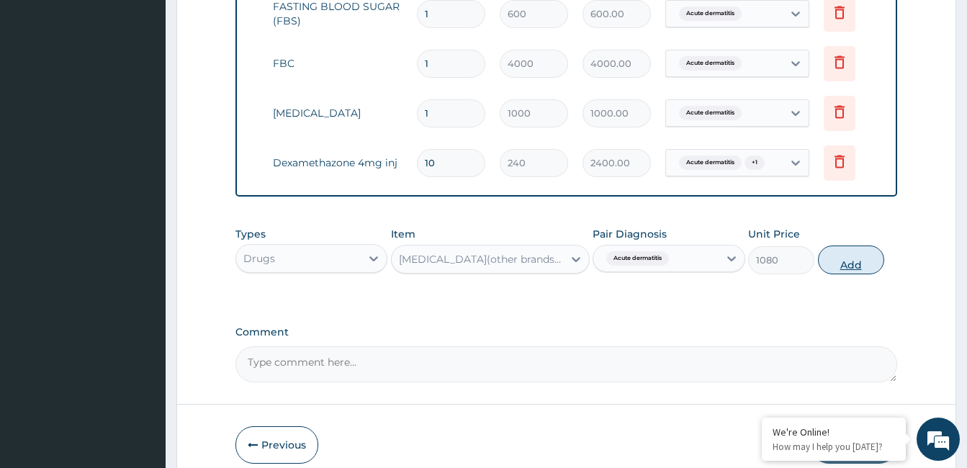
click at [837, 270] on button "Add" at bounding box center [851, 260] width 66 height 29
type input "0"
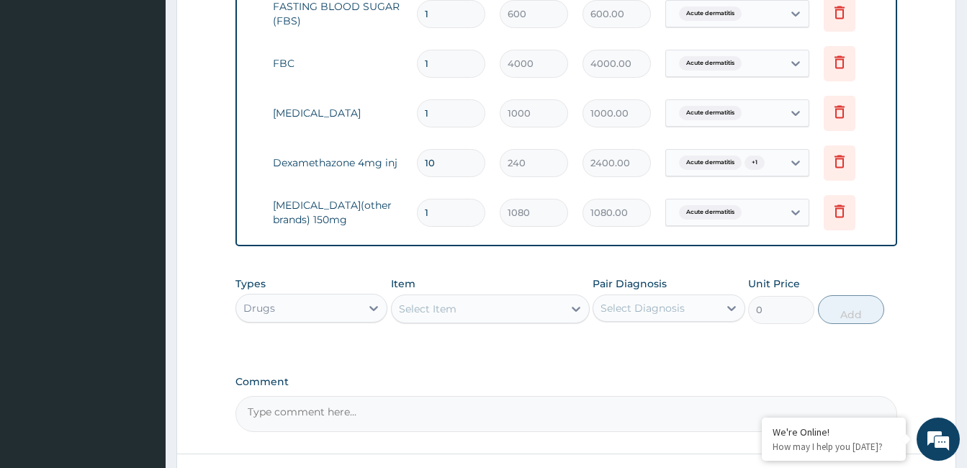
click at [431, 316] on div "Select Item" at bounding box center [428, 309] width 58 height 14
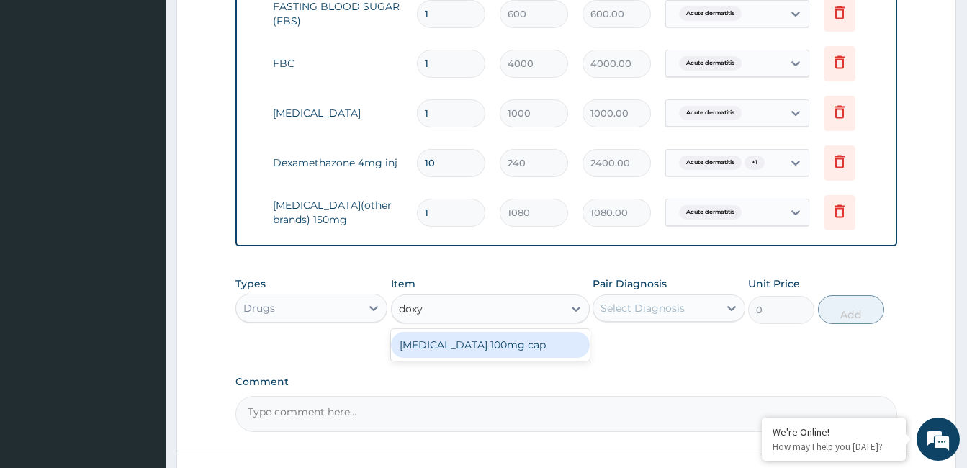
type input "doxyc"
click at [456, 361] on div "Doxycycline 100mg cap" at bounding box center [490, 345] width 199 height 32
click at [472, 358] on div "Doxycycline 100mg cap" at bounding box center [490, 345] width 199 height 26
type input "50"
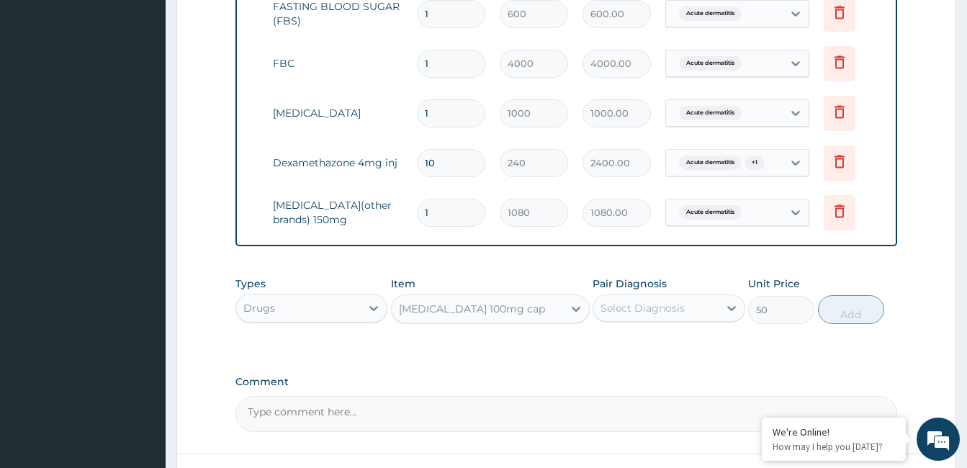
click at [615, 315] on div "Select Diagnosis" at bounding box center [643, 308] width 84 height 14
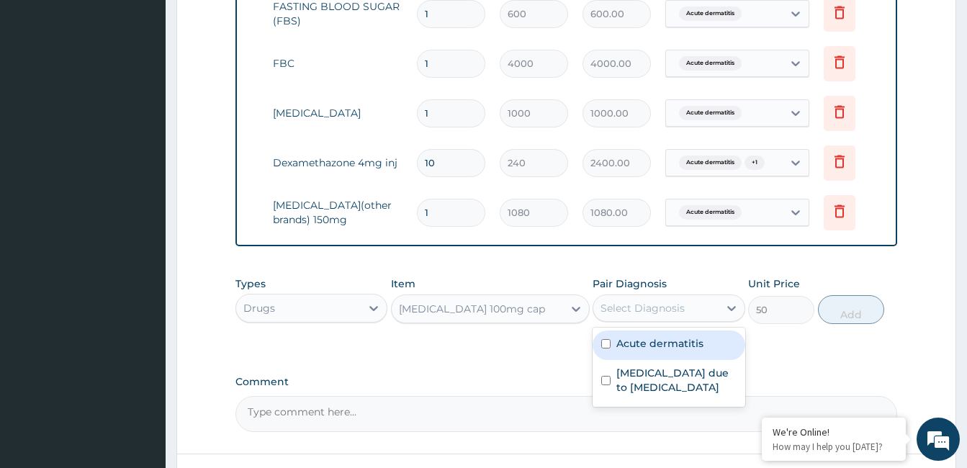
click at [611, 360] on div "Acute dermatitis" at bounding box center [669, 346] width 152 height 30
checkbox input "true"
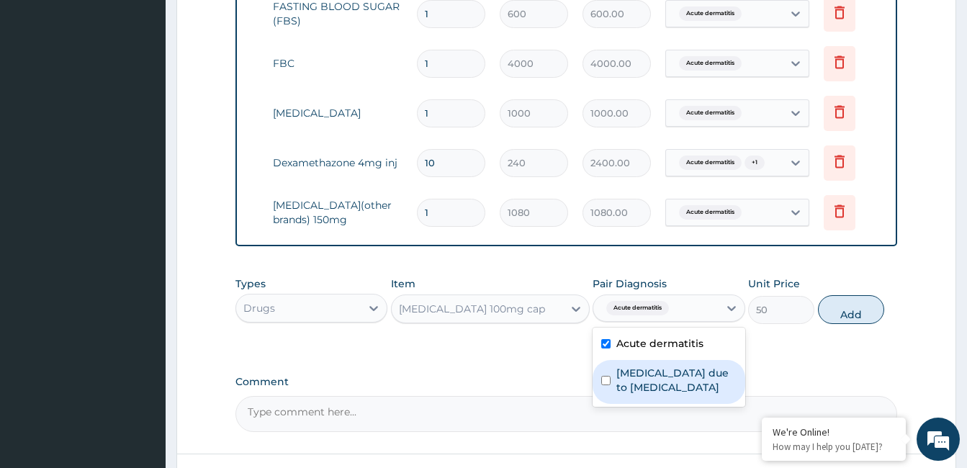
click at [601, 385] on input "checkbox" at bounding box center [605, 380] width 9 height 9
checkbox input "true"
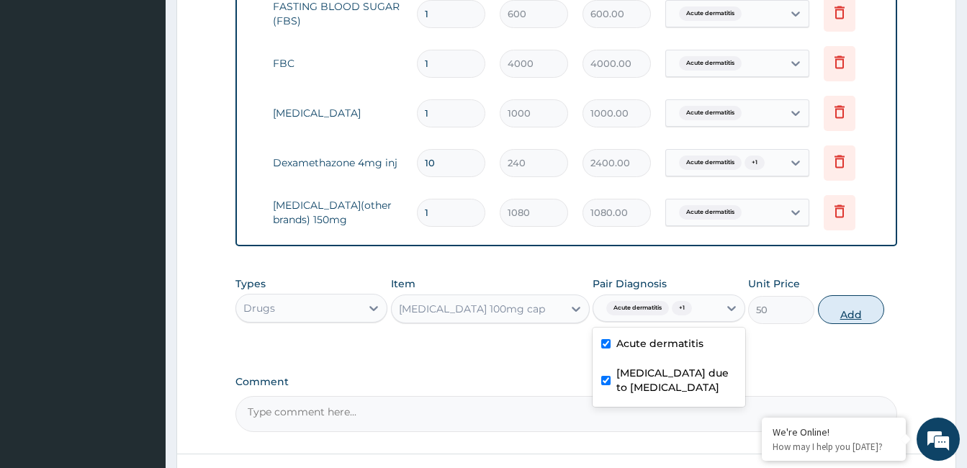
click at [838, 322] on button "Add" at bounding box center [851, 309] width 66 height 29
type input "0"
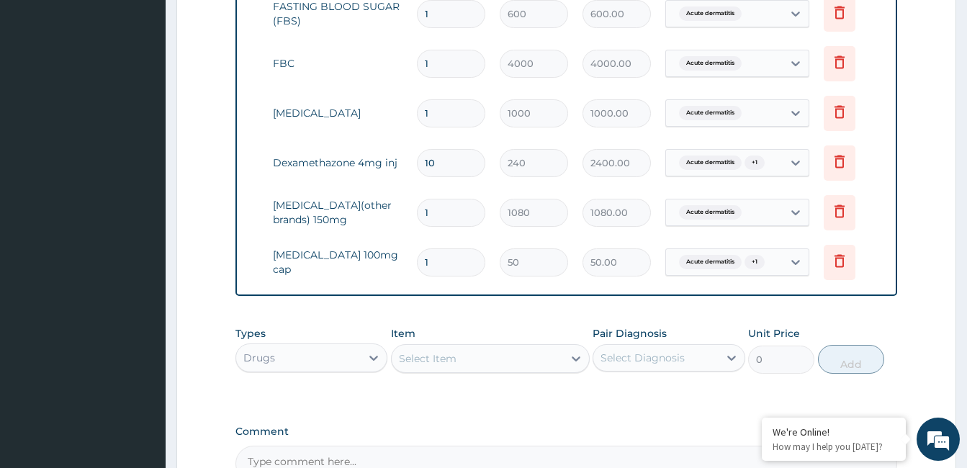
type input "10"
type input "500.00"
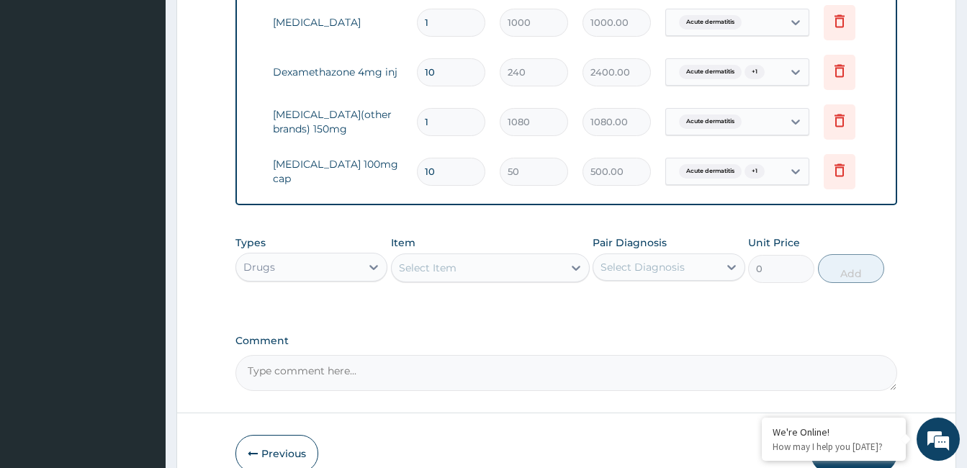
scroll to position [861, 0]
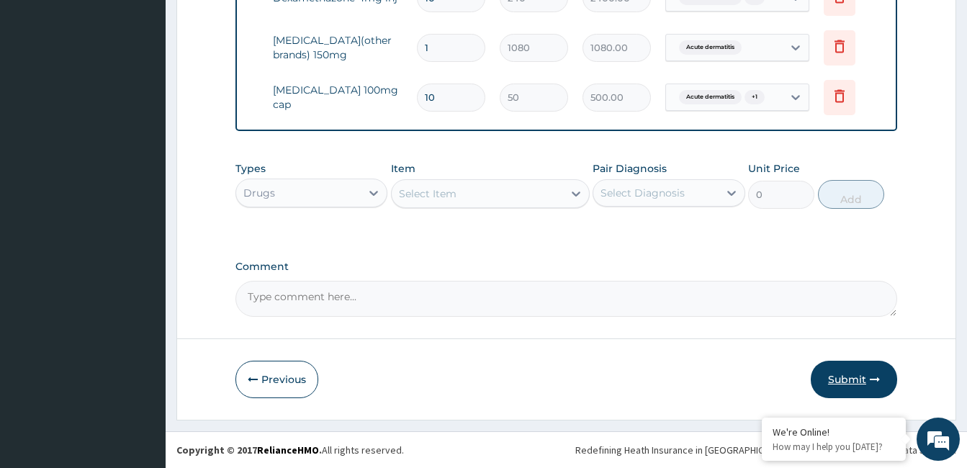
type input "10"
click at [832, 375] on button "Submit" at bounding box center [854, 379] width 86 height 37
